Goal: Task Accomplishment & Management: Manage account settings

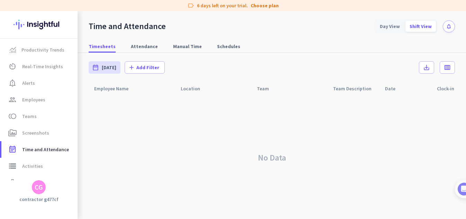
scroll to position [1, 0]
click at [449, 25] on icon "notifications" at bounding box center [449, 27] width 6 height 6
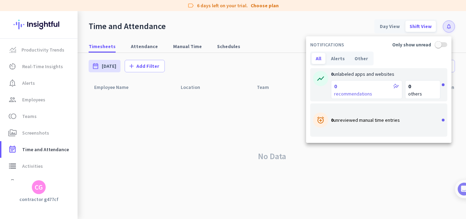
click at [335, 20] on div at bounding box center [233, 109] width 466 height 219
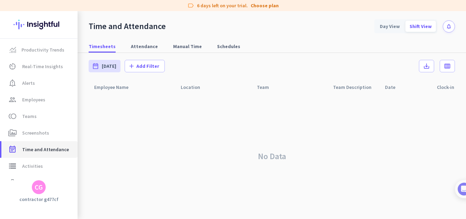
click at [42, 149] on span "Time and Attendance" at bounding box center [45, 149] width 47 height 8
click at [410, 30] on div "Shift View" at bounding box center [420, 26] width 30 height 11
click at [385, 26] on div "Day View" at bounding box center [389, 26] width 28 height 11
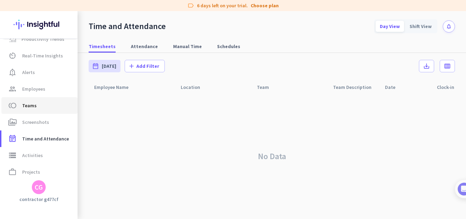
scroll to position [0, 0]
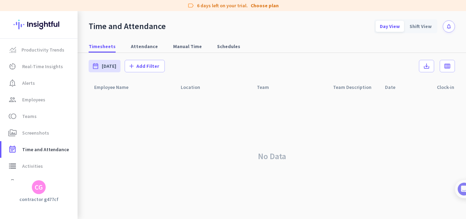
click at [446, 29] on button "notifications" at bounding box center [449, 26] width 12 height 12
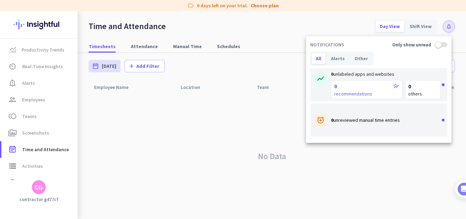
click at [263, 35] on div at bounding box center [233, 109] width 466 height 219
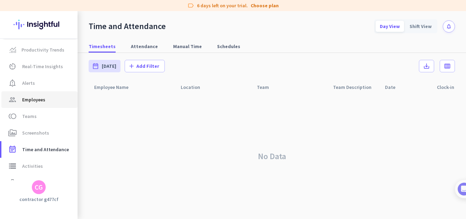
scroll to position [47, 0]
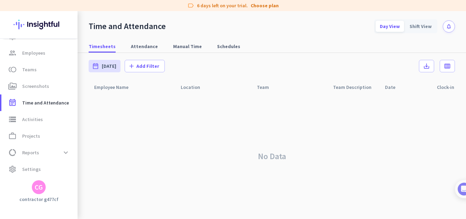
click at [37, 182] on div "CG" at bounding box center [39, 187] width 14 height 14
click at [61, 174] on span "Sign out" at bounding box center [76, 174] width 42 height 6
